Goal: Transaction & Acquisition: Purchase product/service

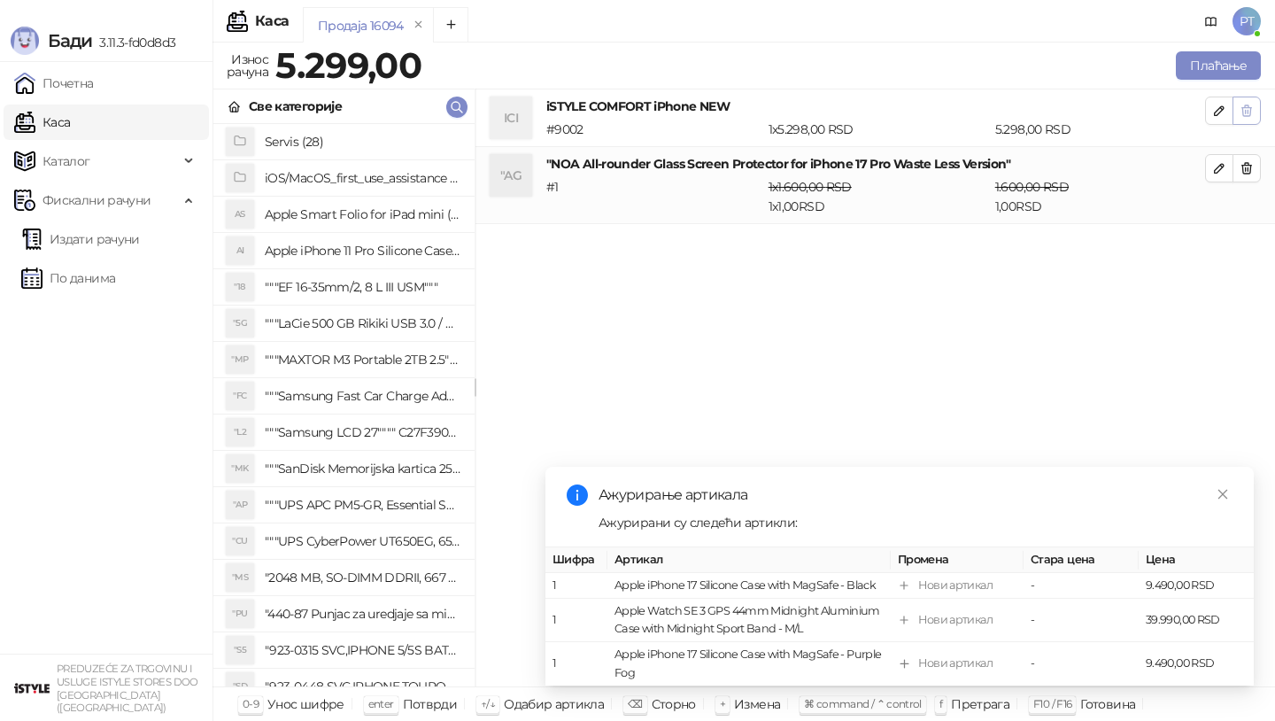
click at [1252, 111] on icon "button" at bounding box center [1246, 111] width 14 height 14
click at [1252, 161] on icon "button" at bounding box center [1246, 168] width 14 height 14
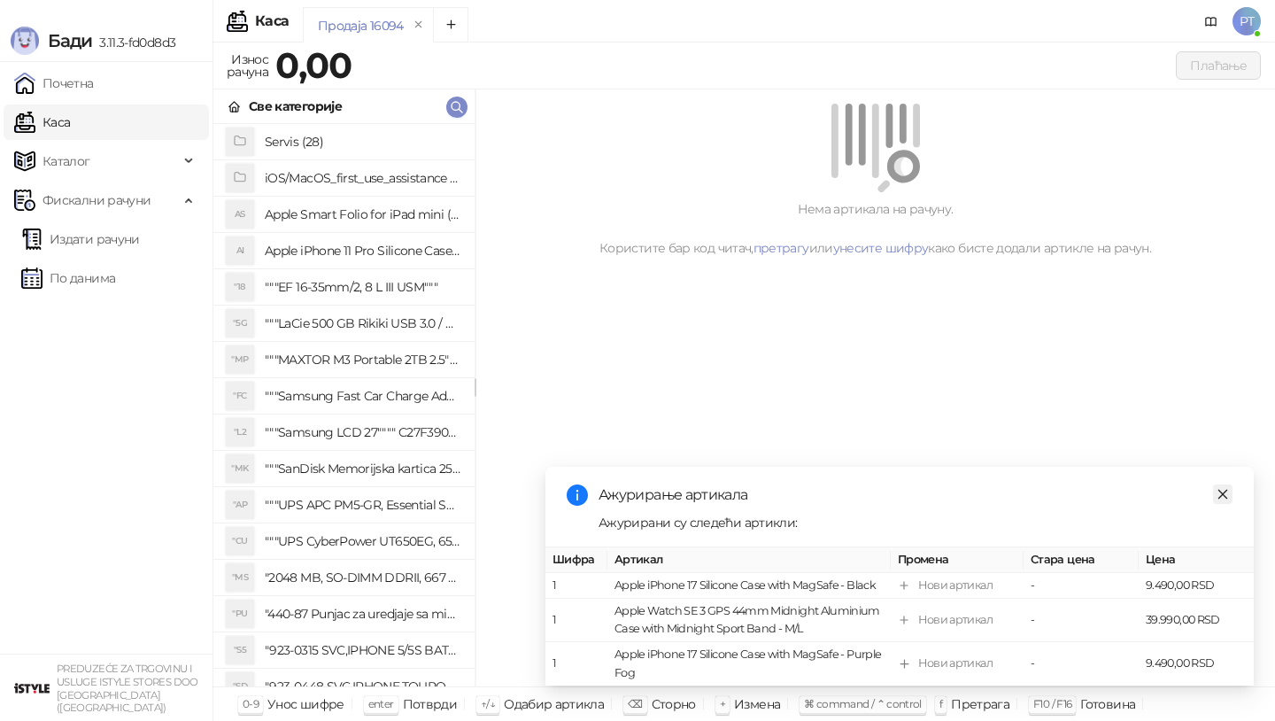
click at [1230, 490] on link "Close" at bounding box center [1222, 493] width 19 height 19
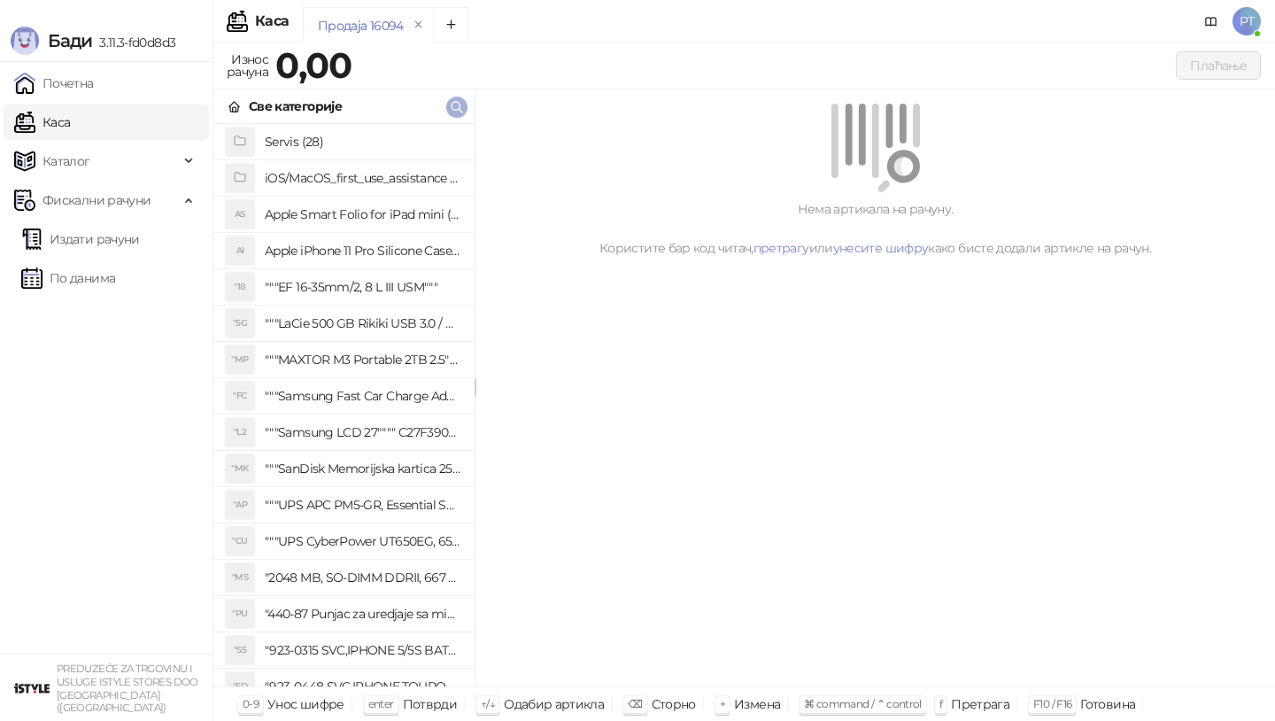
click at [458, 108] on icon "button" at bounding box center [457, 107] width 14 height 14
click at [458, 108] on div at bounding box center [637, 360] width 1275 height 721
click at [458, 108] on icon "button" at bounding box center [457, 107] width 14 height 14
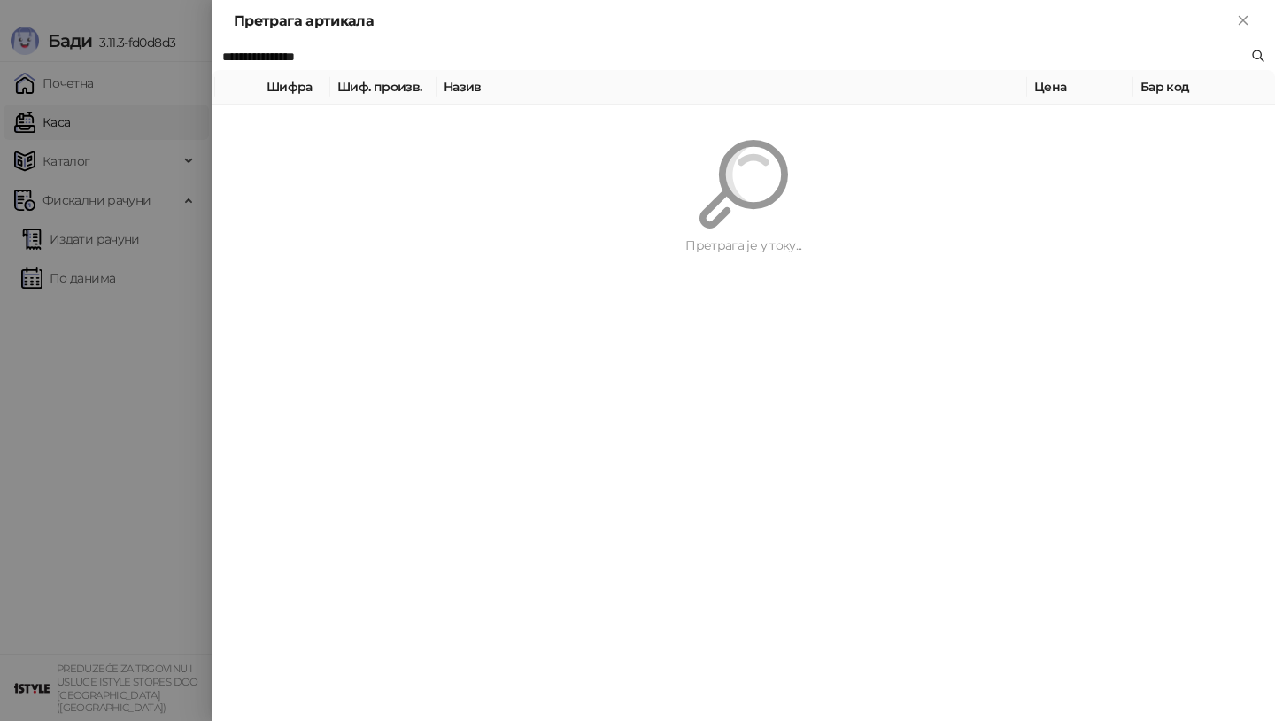
paste input "text"
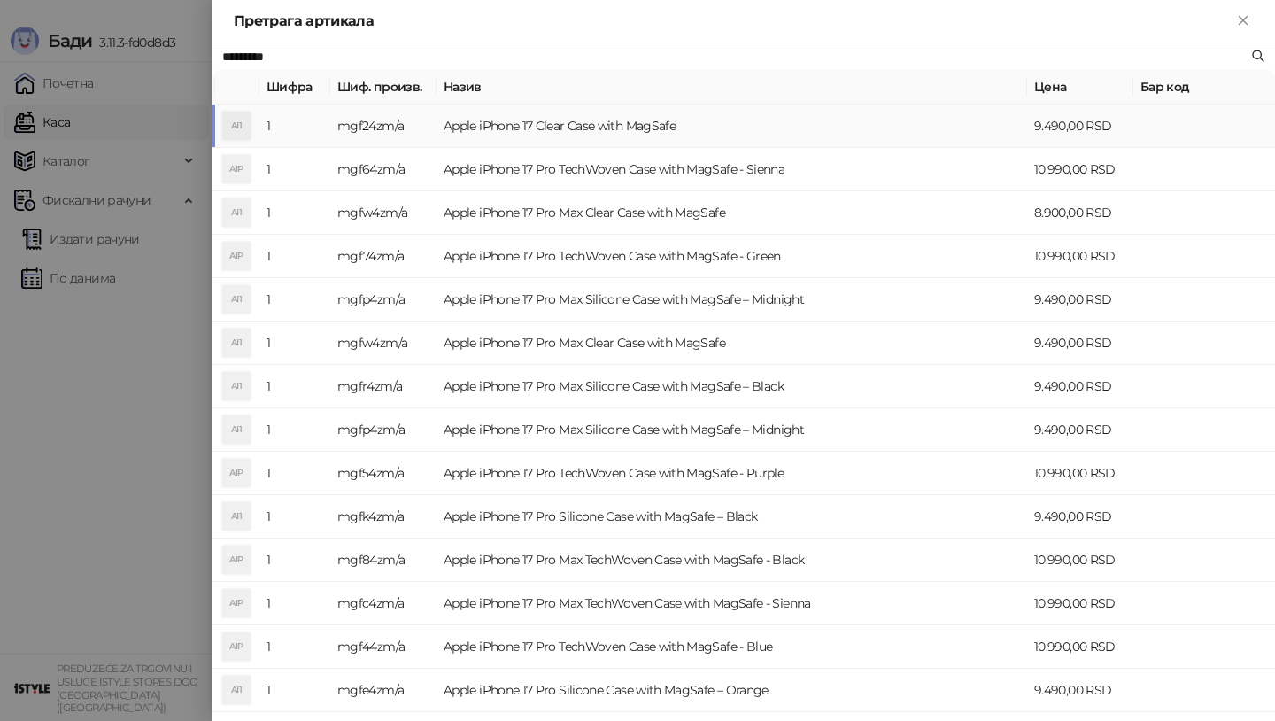
type input "*********"
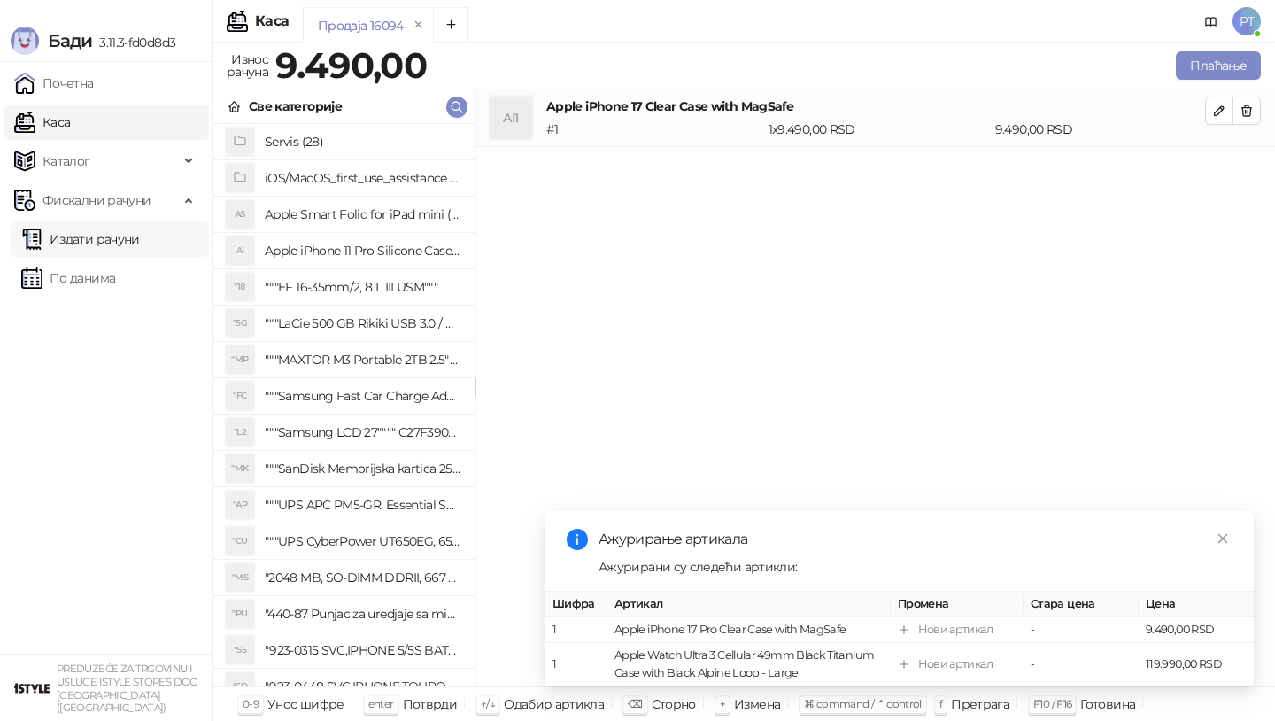
click at [111, 234] on link "Издати рачуни" at bounding box center [80, 238] width 119 height 35
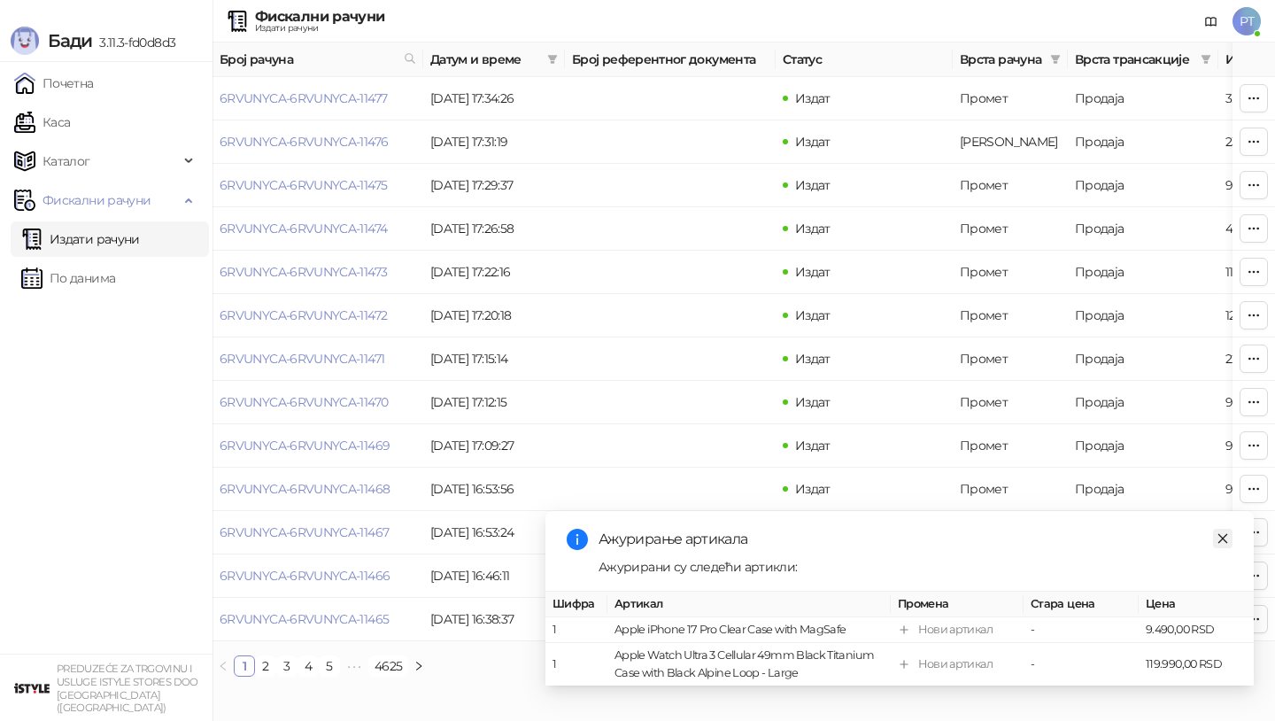
click at [1225, 539] on icon "close" at bounding box center [1222, 538] width 12 height 12
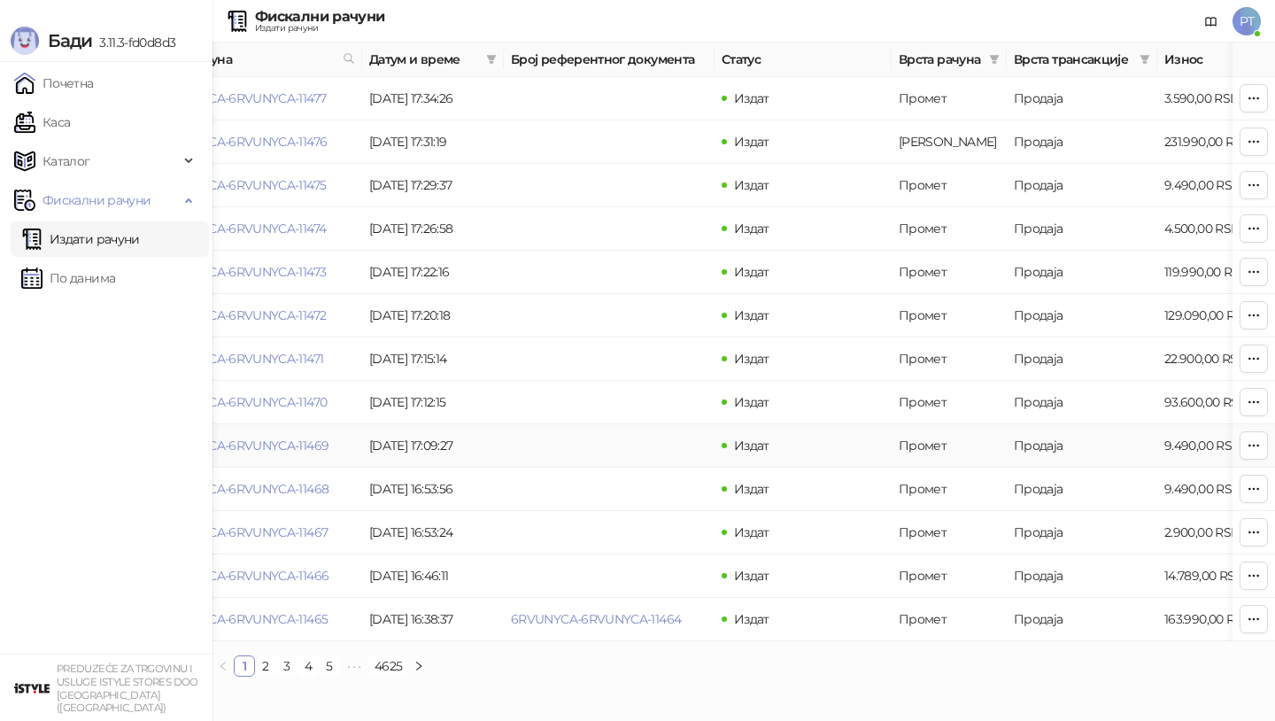
scroll to position [0, 78]
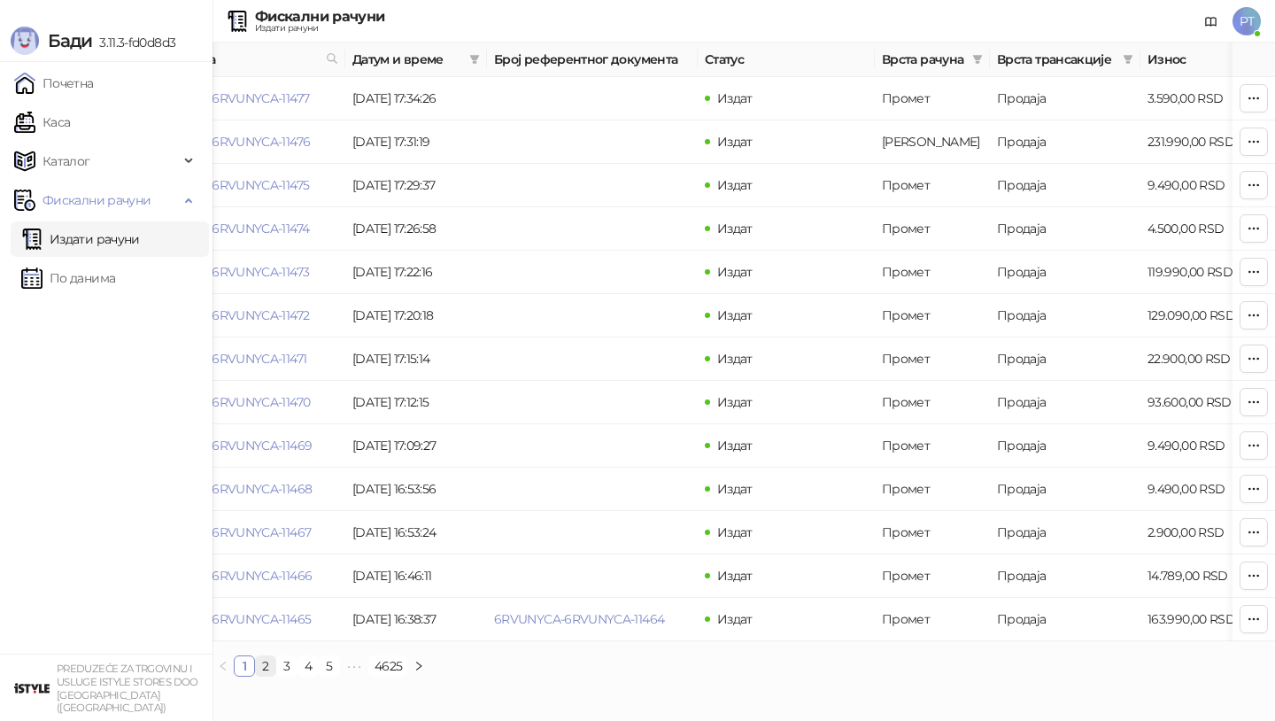
click at [265, 667] on link "2" at bounding box center [265, 665] width 19 height 19
click at [328, 665] on link "5" at bounding box center [329, 665] width 19 height 19
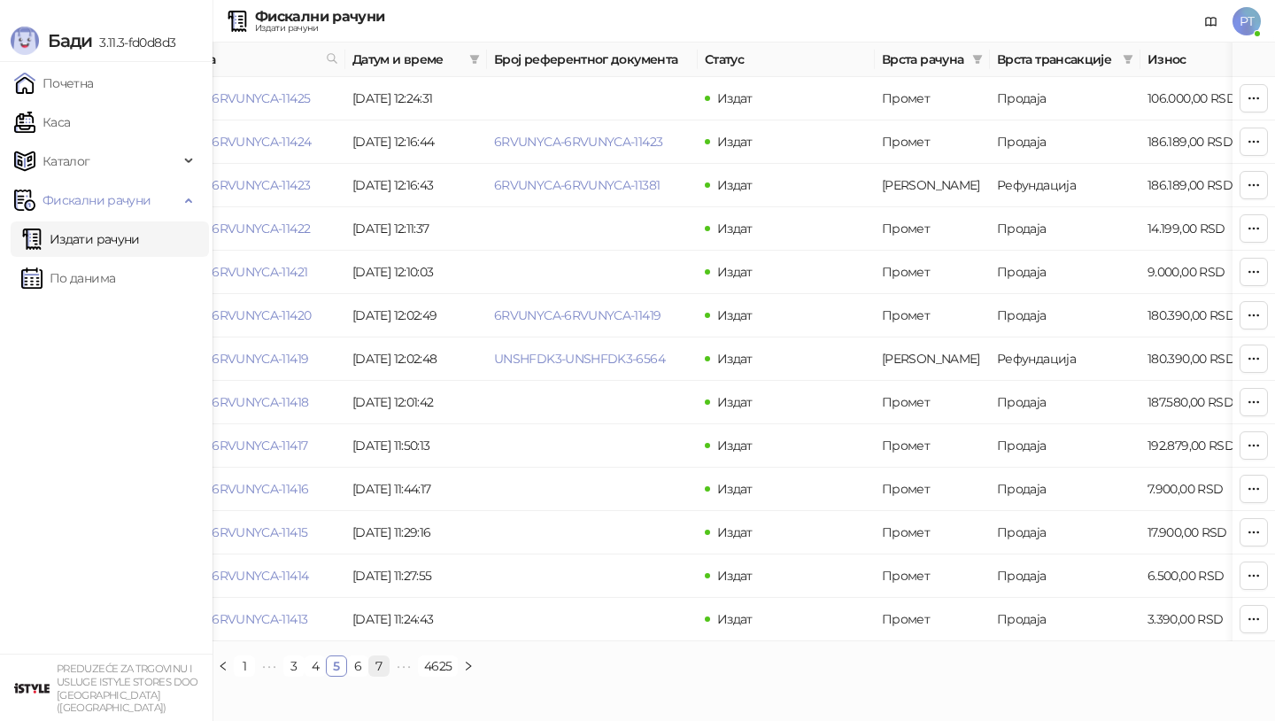
click at [379, 665] on link "7" at bounding box center [378, 665] width 19 height 19
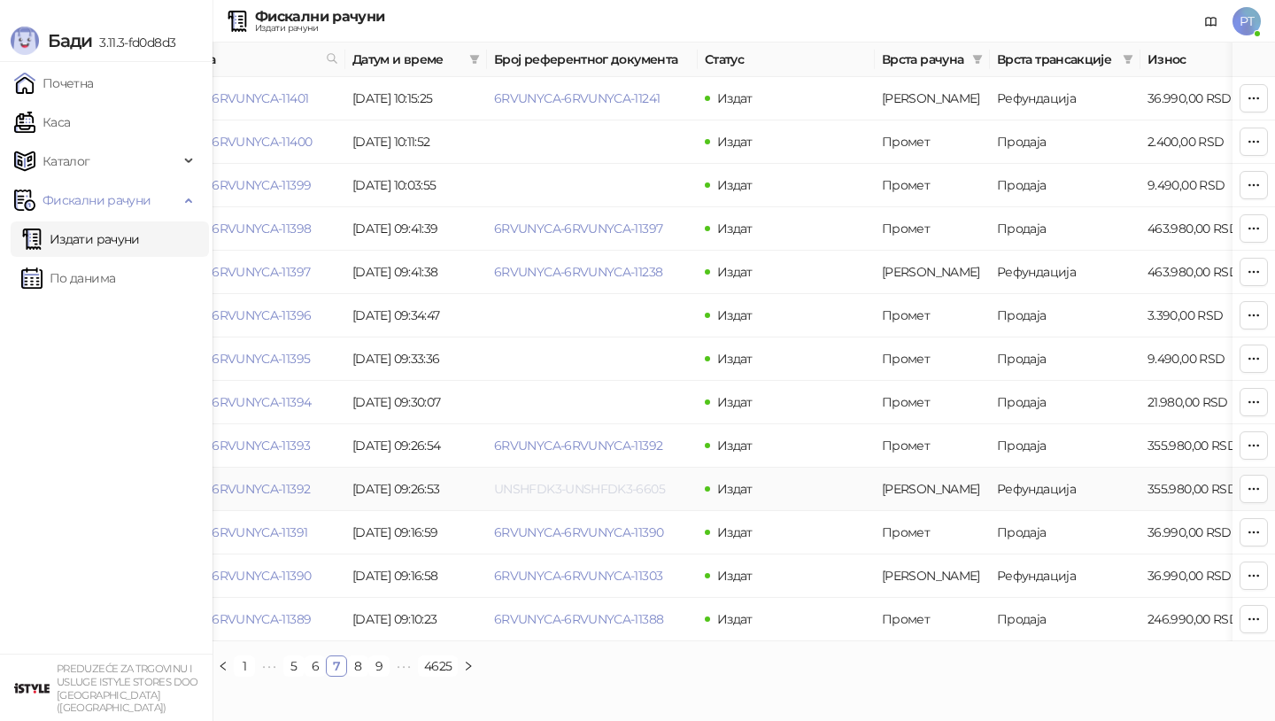
click at [590, 494] on link "UNSHFDK3-UNSHFDK3-6605" at bounding box center [579, 489] width 171 height 16
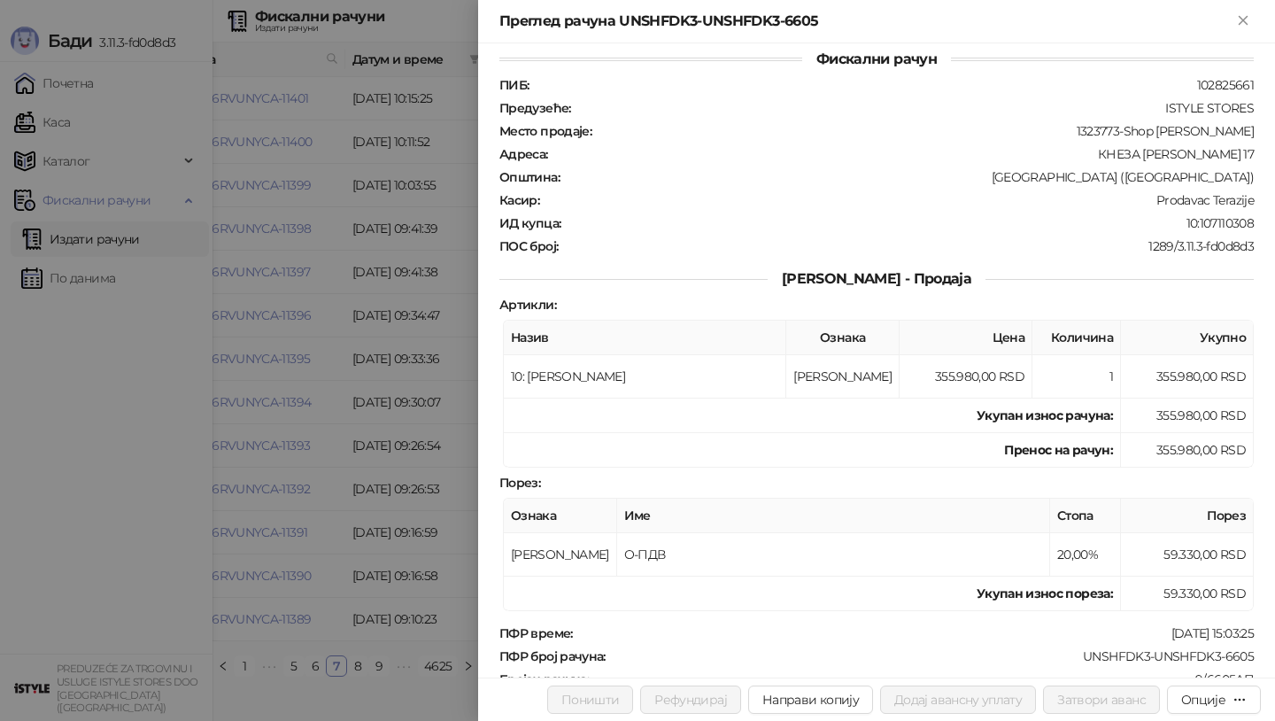
scroll to position [19, 0]
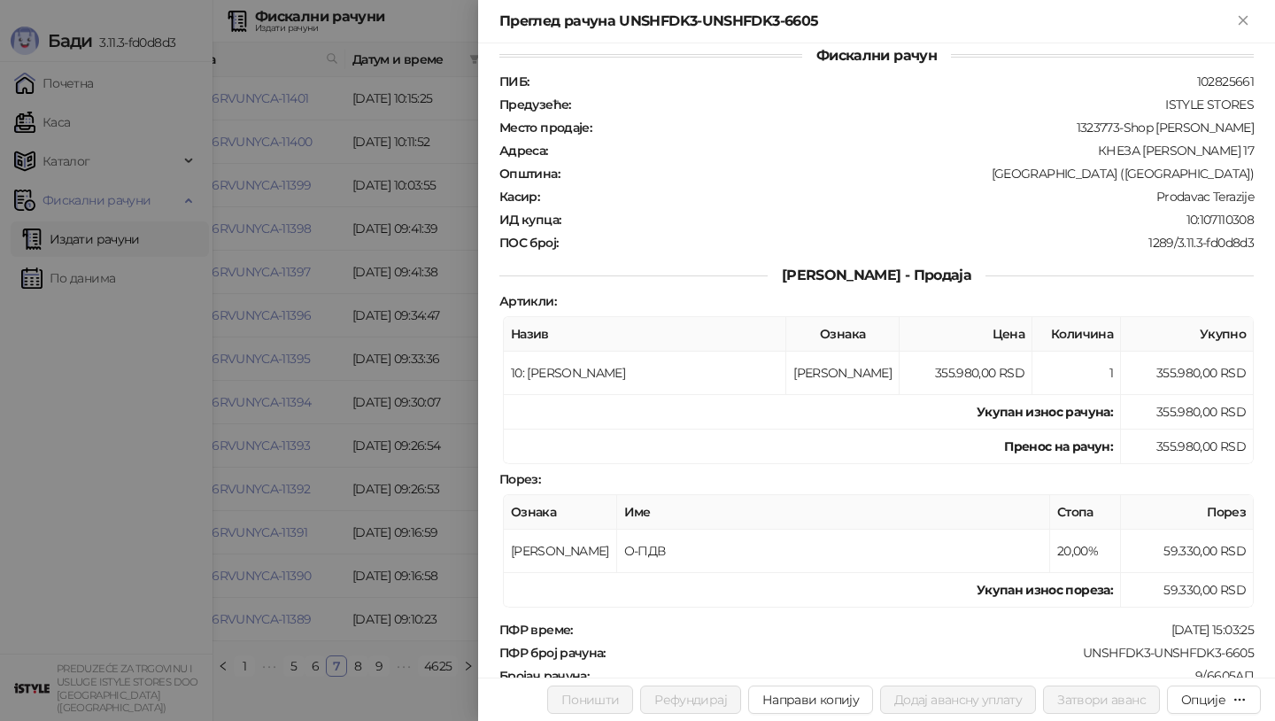
click at [1224, 212] on div "10:107110308" at bounding box center [908, 220] width 693 height 16
copy div "107110308"
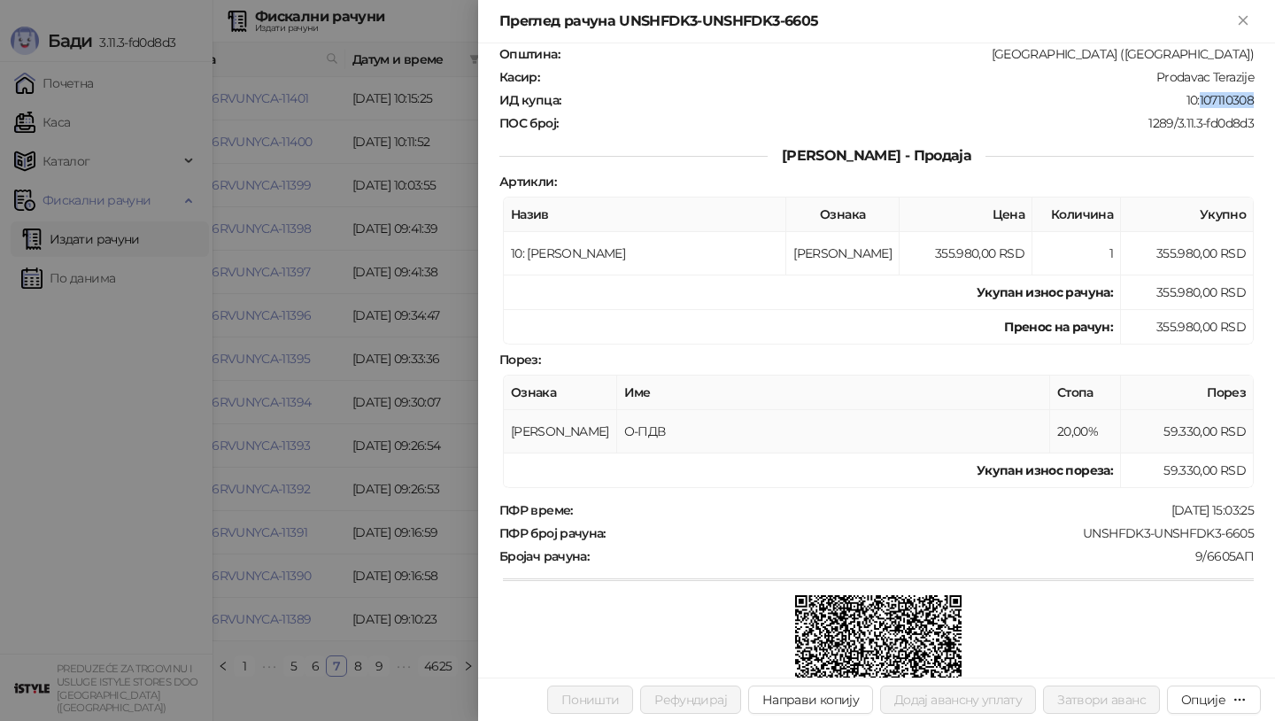
scroll to position [143, 0]
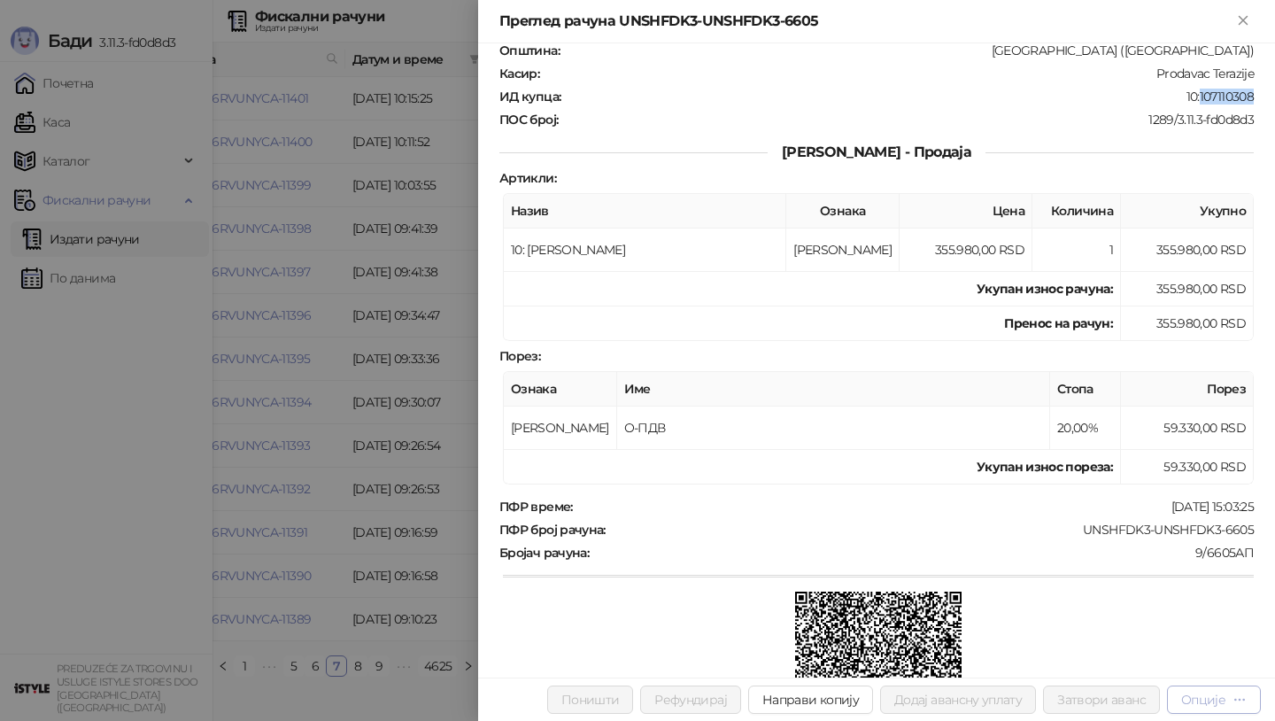
click at [1201, 701] on div "Опције" at bounding box center [1203, 699] width 44 height 16
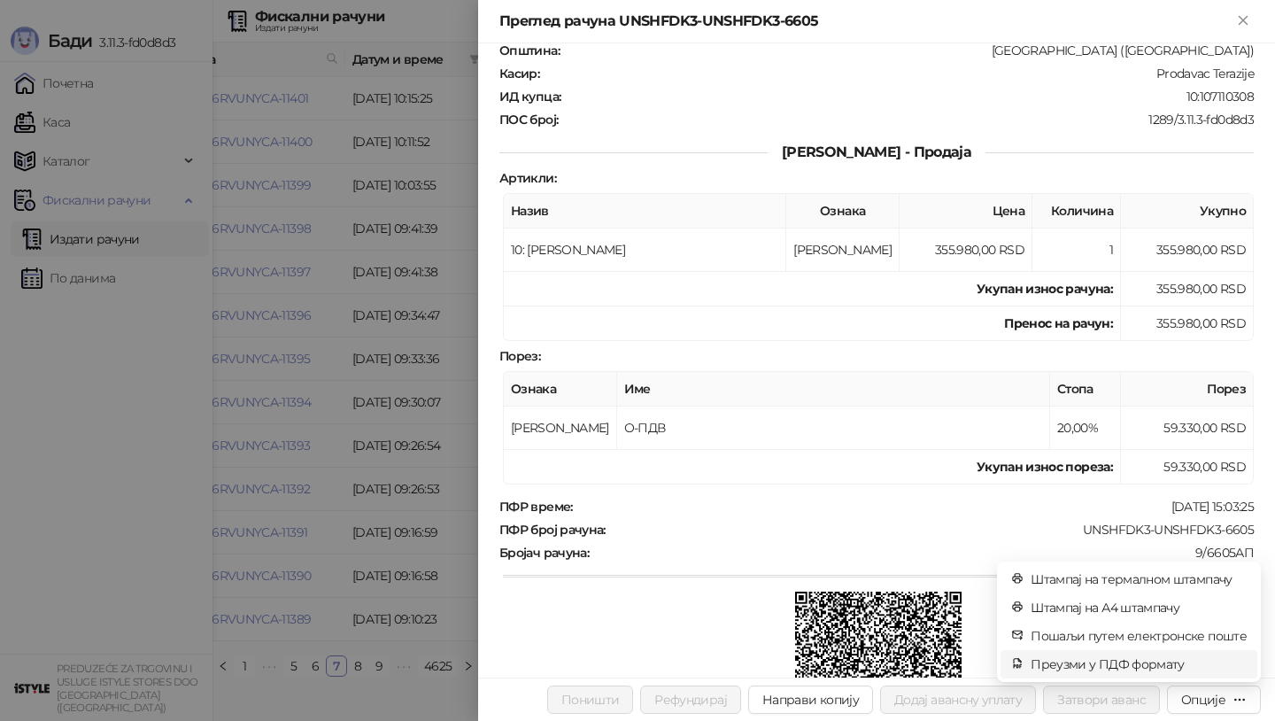
click at [1065, 662] on span "Преузми у ПДФ формату" at bounding box center [1138, 663] width 216 height 19
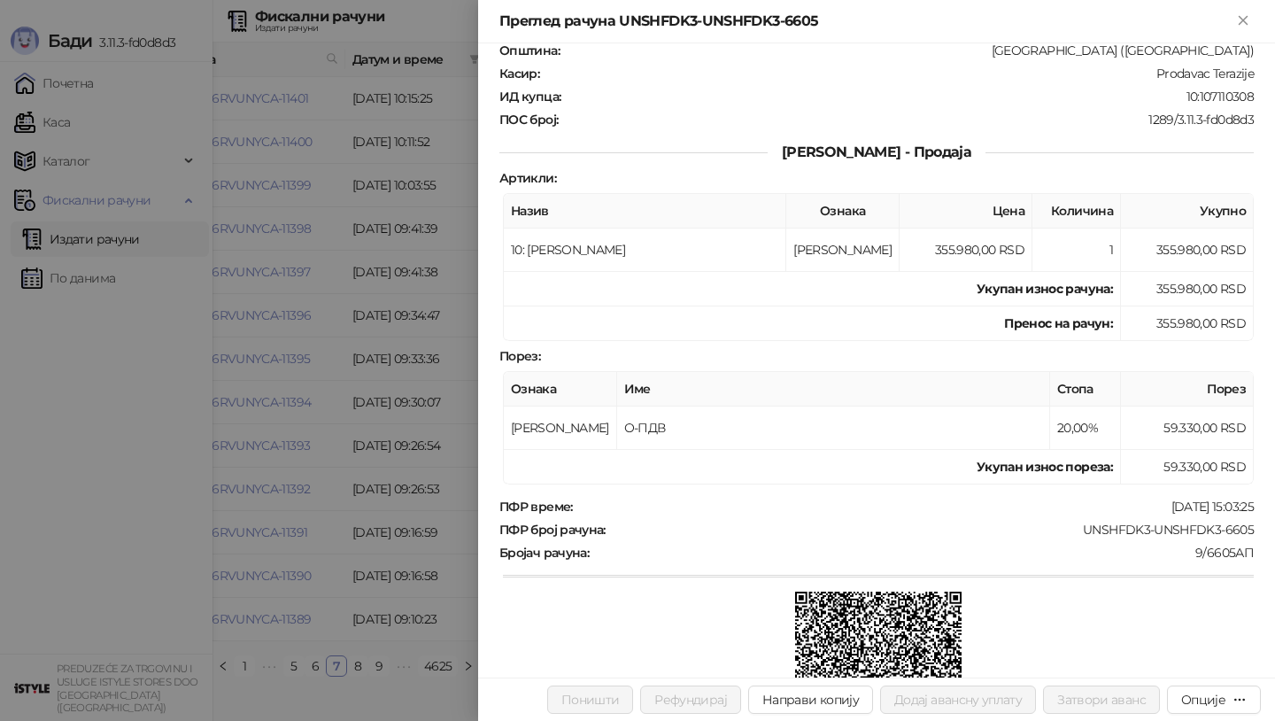
click at [51, 127] on div at bounding box center [637, 360] width 1275 height 721
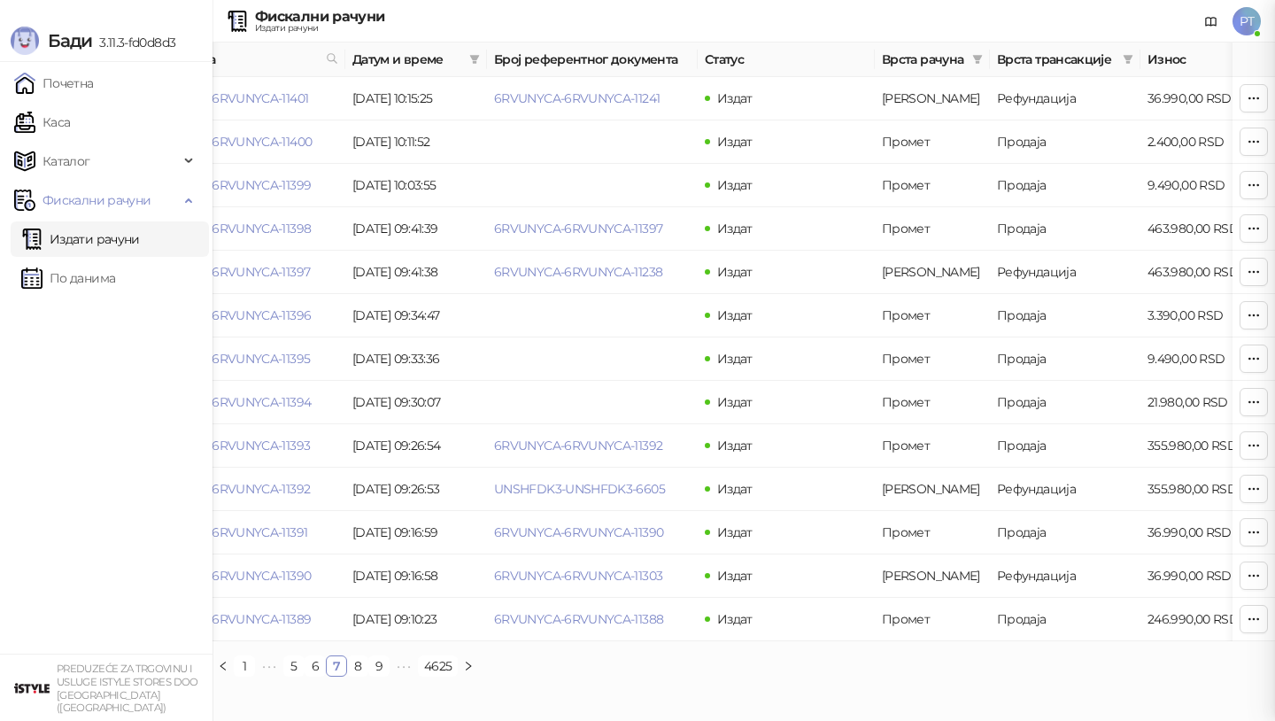
click at [60, 124] on div at bounding box center [637, 360] width 1275 height 721
click at [60, 124] on link "Каса" at bounding box center [42, 121] width 56 height 35
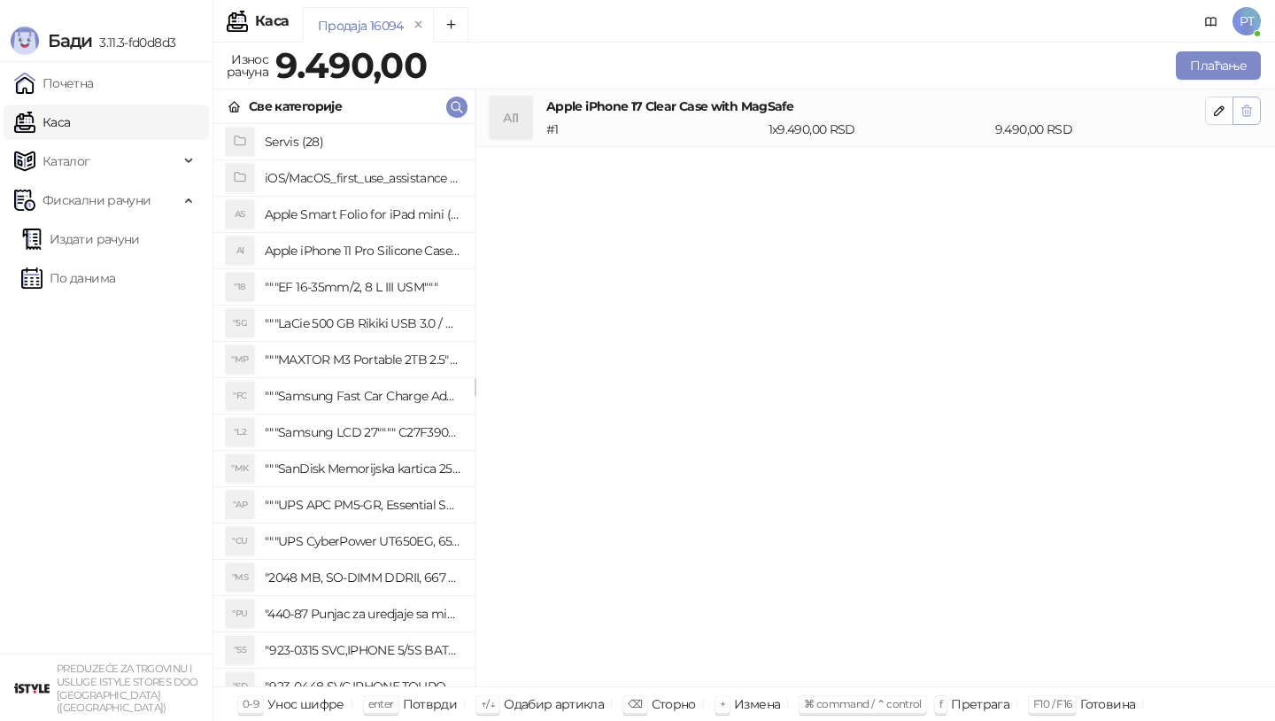
click at [1241, 112] on icon "button" at bounding box center [1246, 111] width 14 height 14
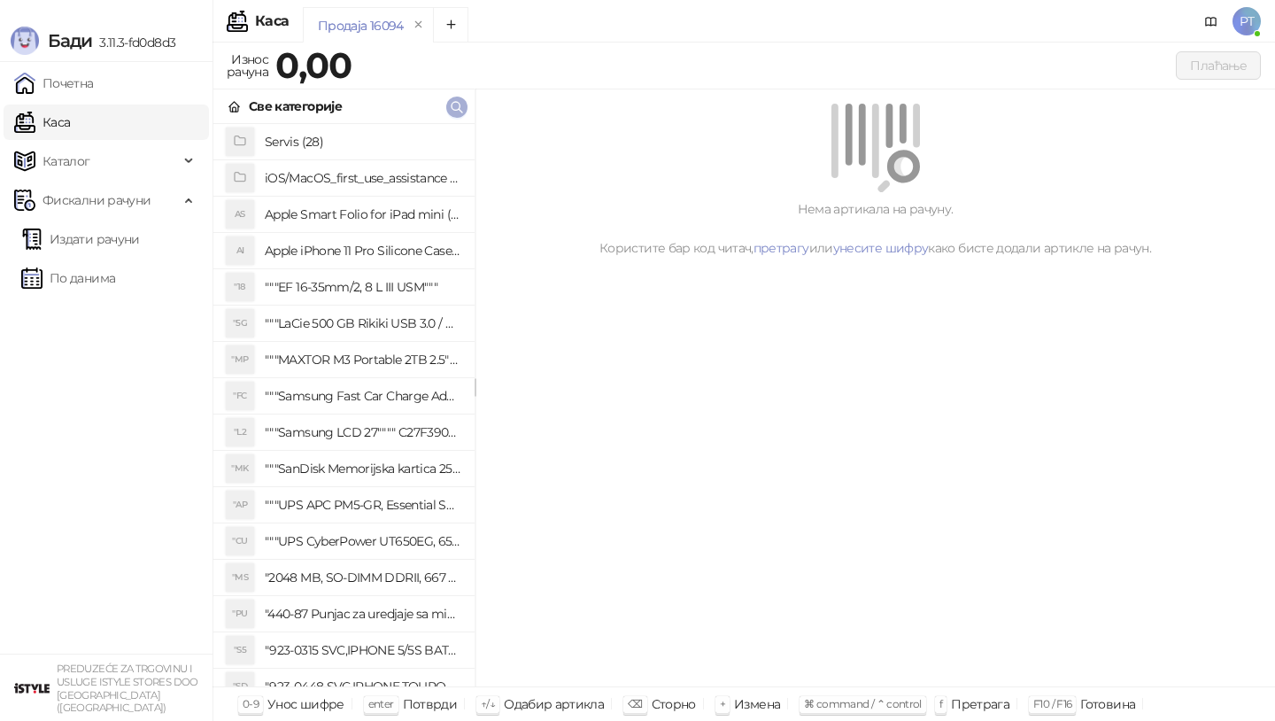
click at [455, 102] on icon "button" at bounding box center [456, 107] width 11 height 11
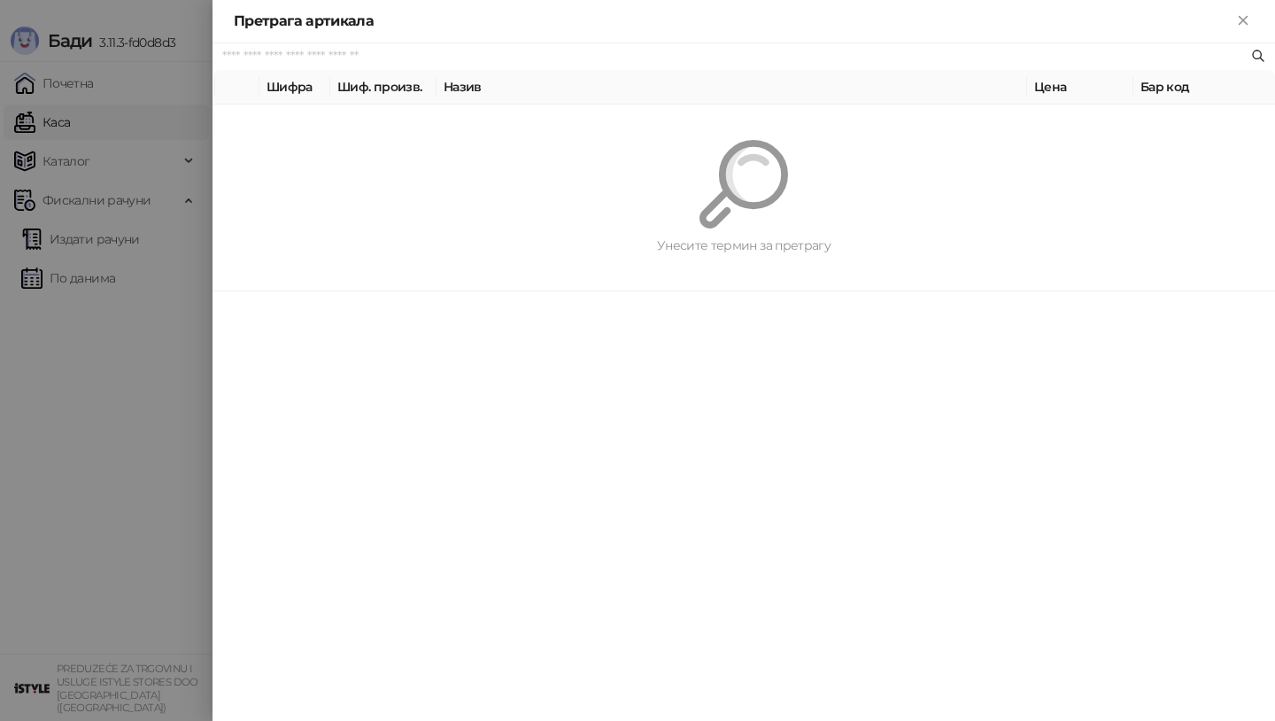
paste input "**********"
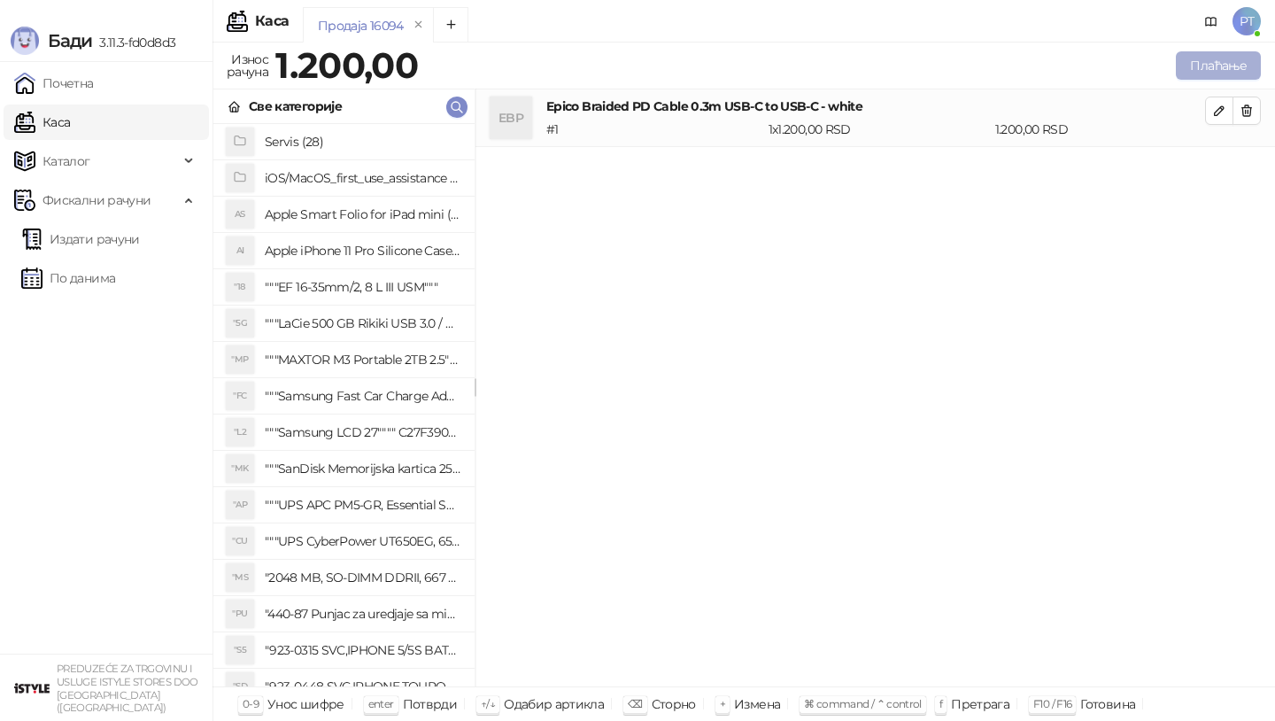
click at [1218, 76] on button "Плаћање" at bounding box center [1218, 65] width 85 height 28
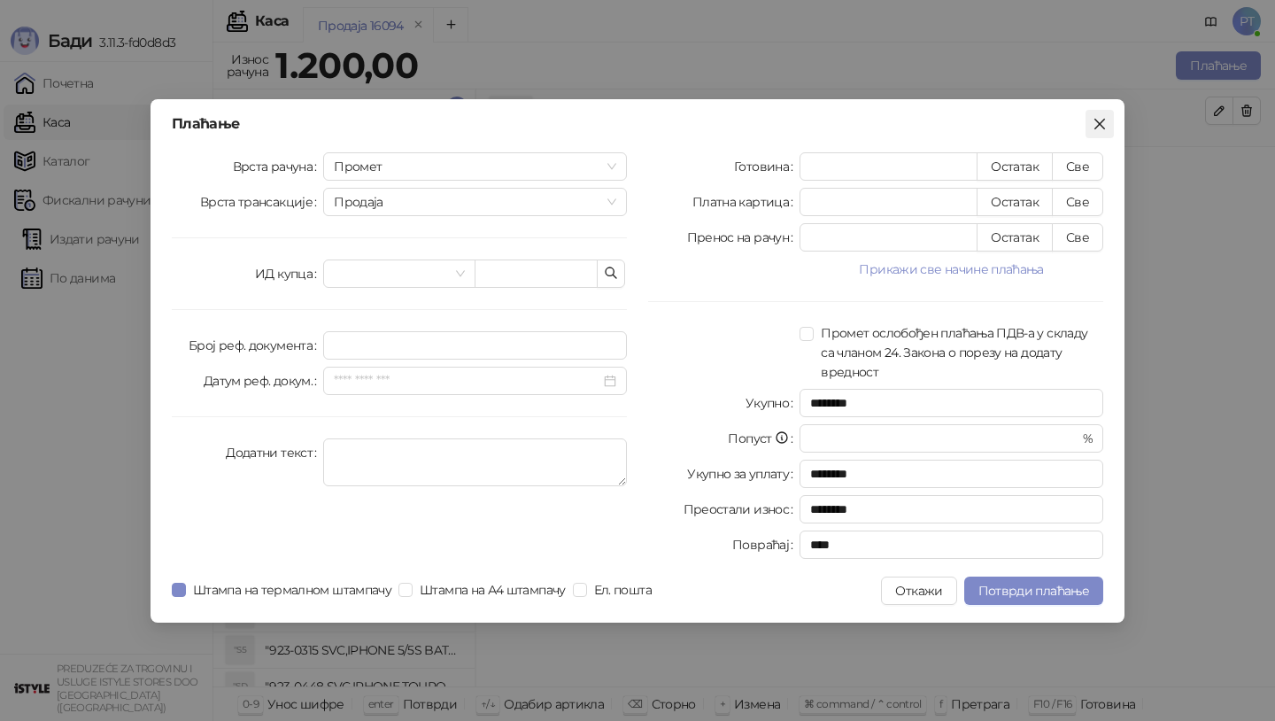
click at [1102, 120] on icon "close" at bounding box center [1099, 123] width 11 height 11
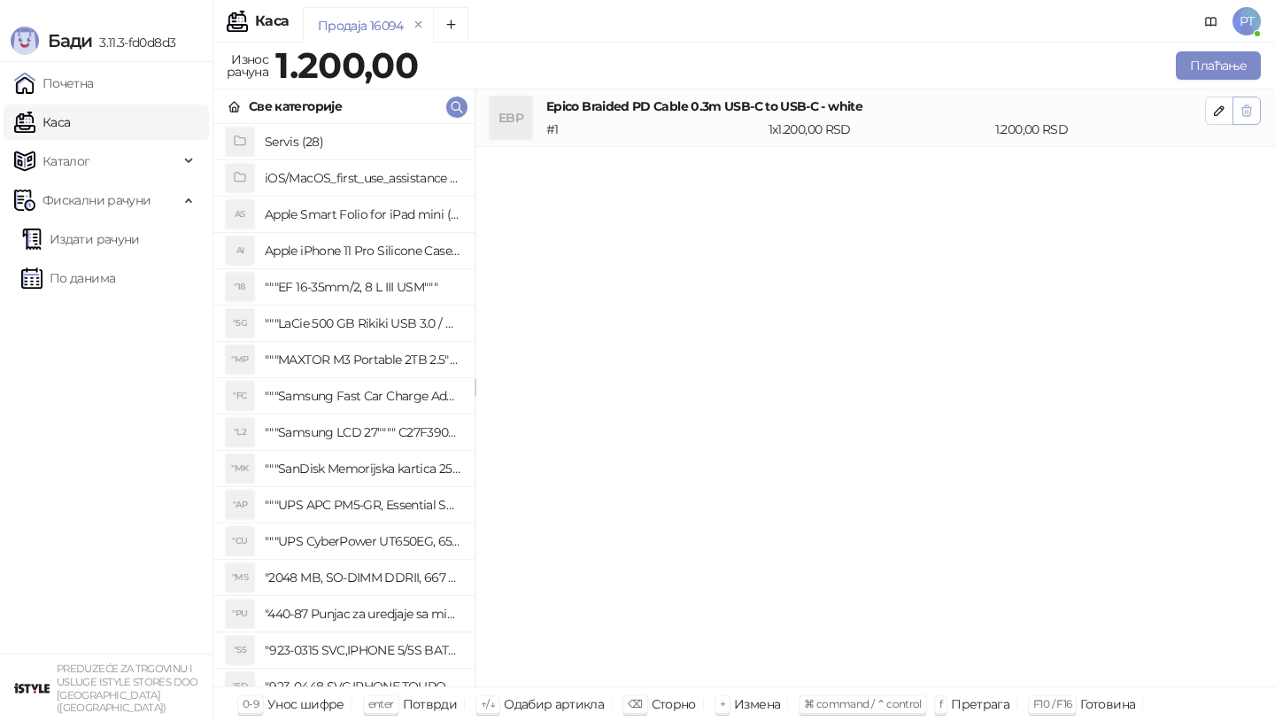
click at [1251, 108] on icon "button" at bounding box center [1246, 111] width 14 height 14
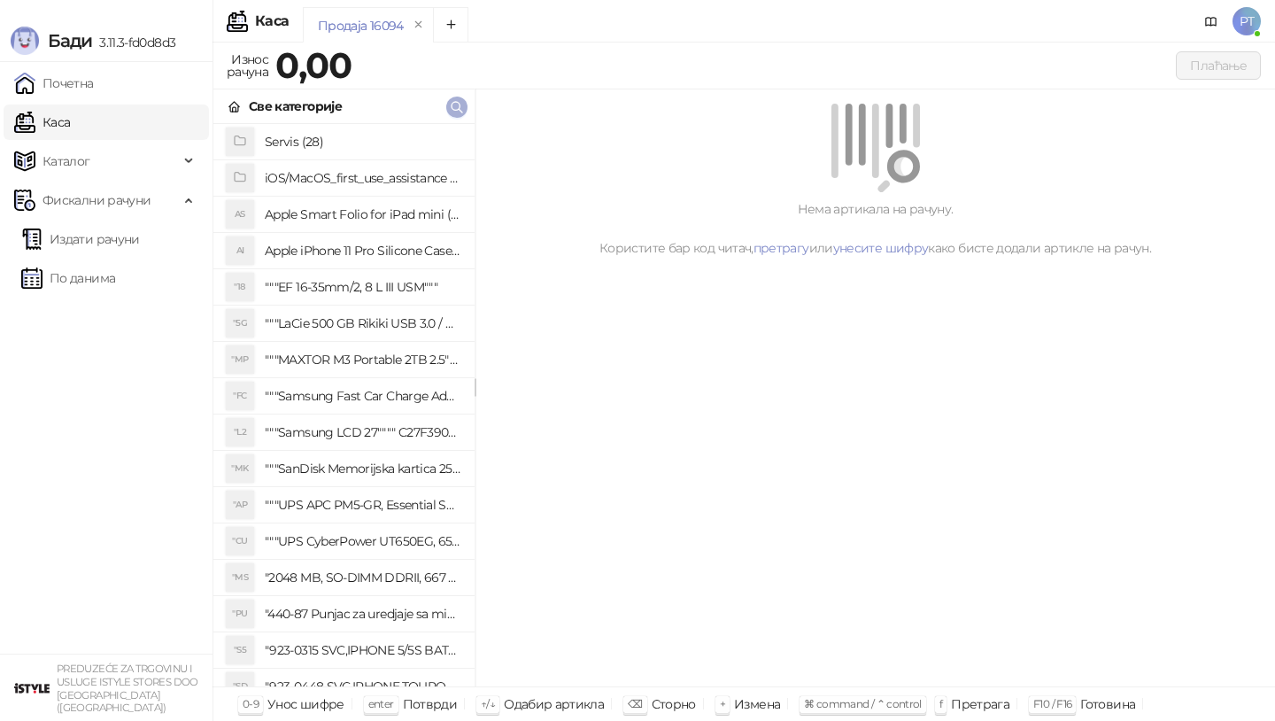
click at [453, 111] on icon "button" at bounding box center [457, 107] width 14 height 14
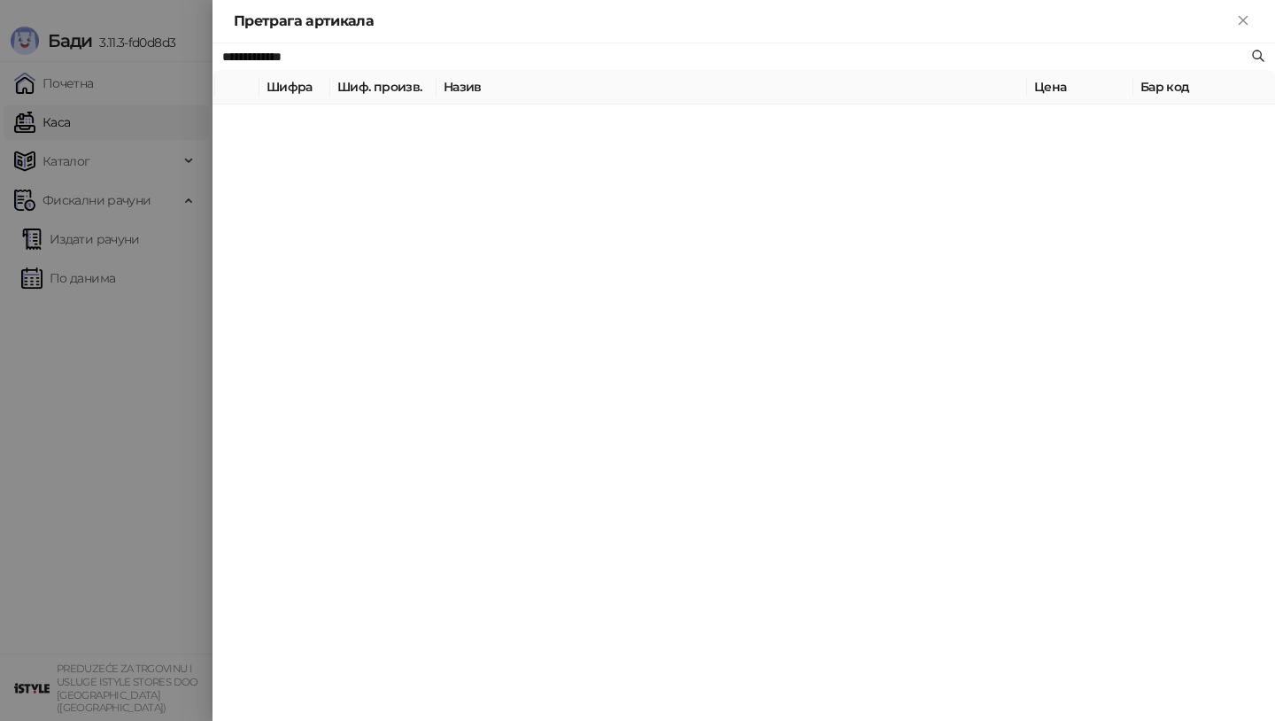
paste input "text"
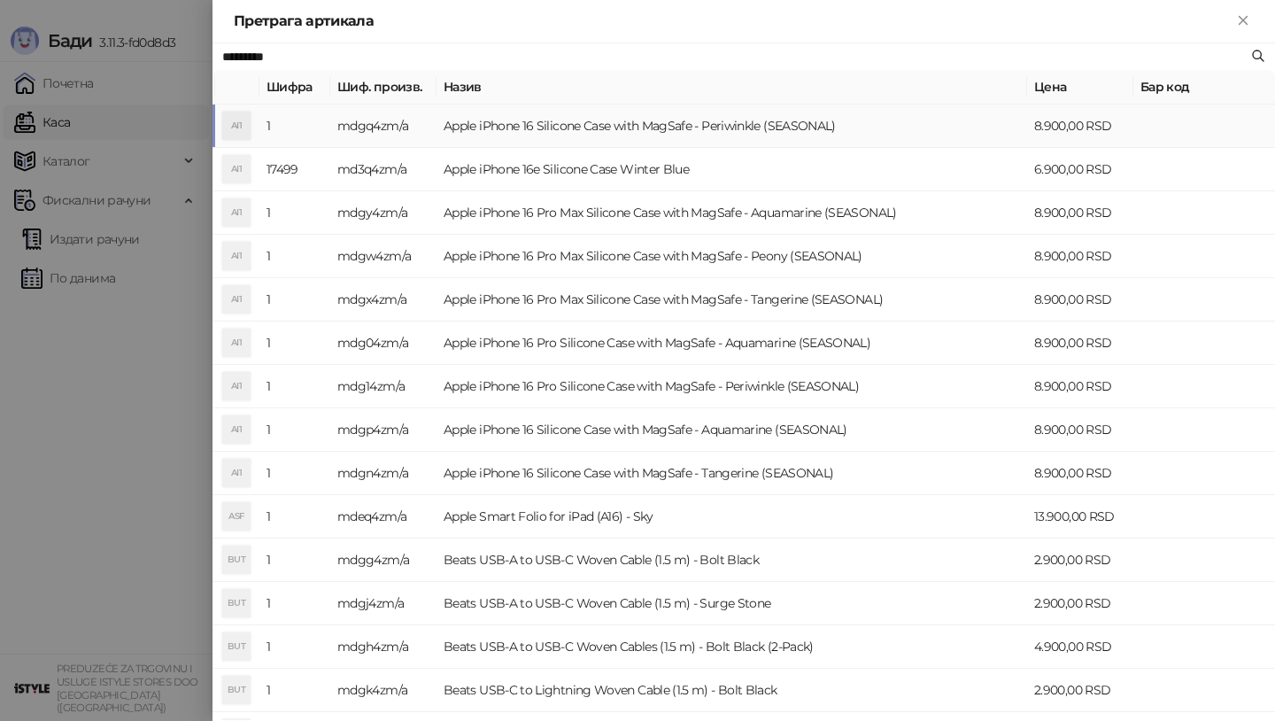
type input "*********"
